Goal: Register for event/course

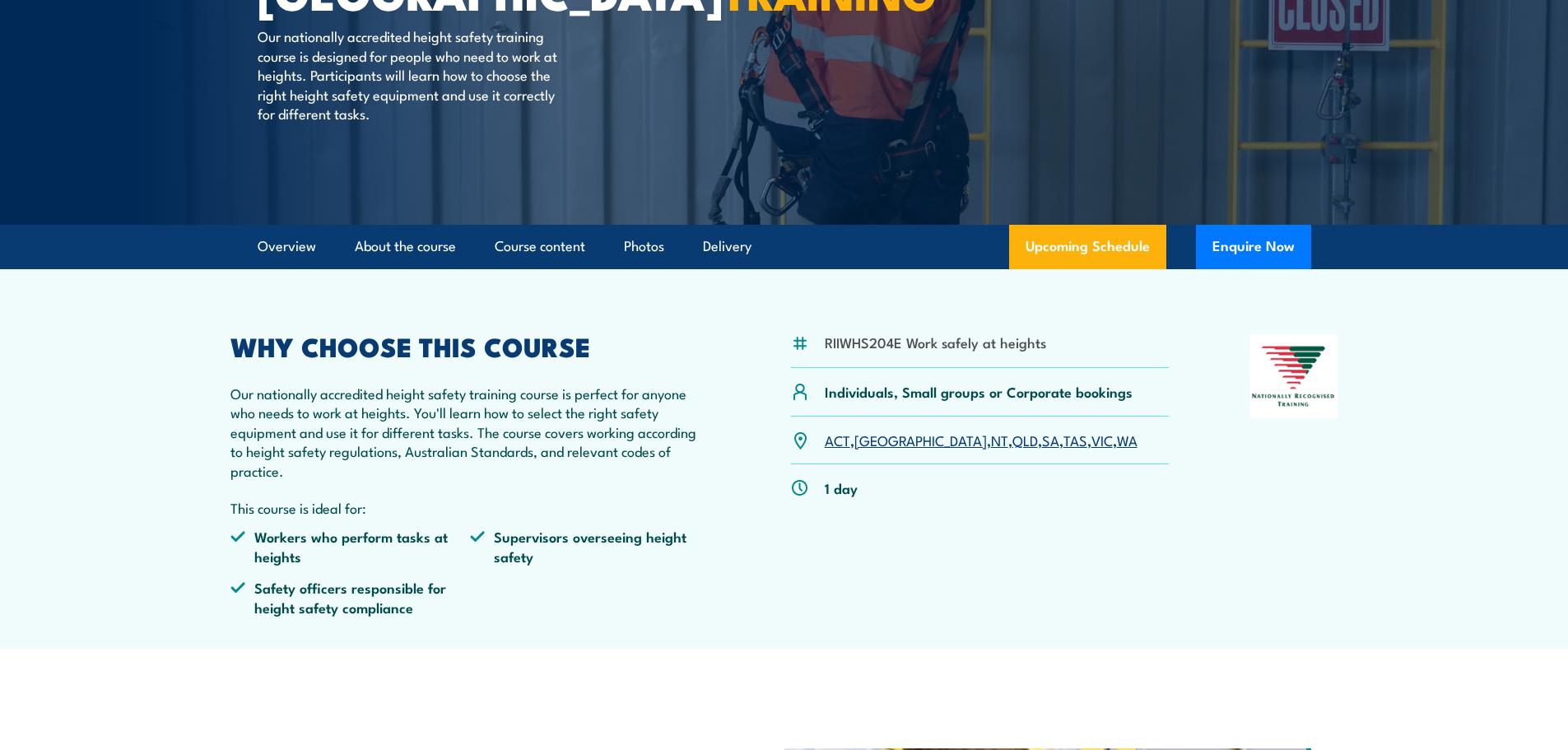
click at [1042, 439] on link "SA" at bounding box center [1051, 440] width 17 height 20
